Goal: Navigation & Orientation: Go to known website

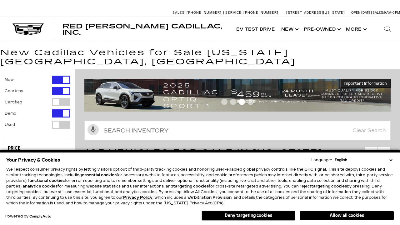
scroll to position [346, 0]
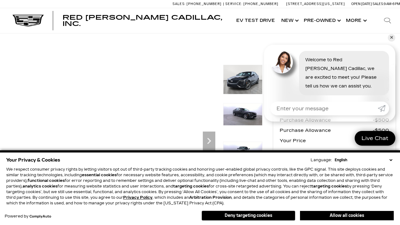
scroll to position [306, 0]
